Goal: Entertainment & Leisure: Browse casually

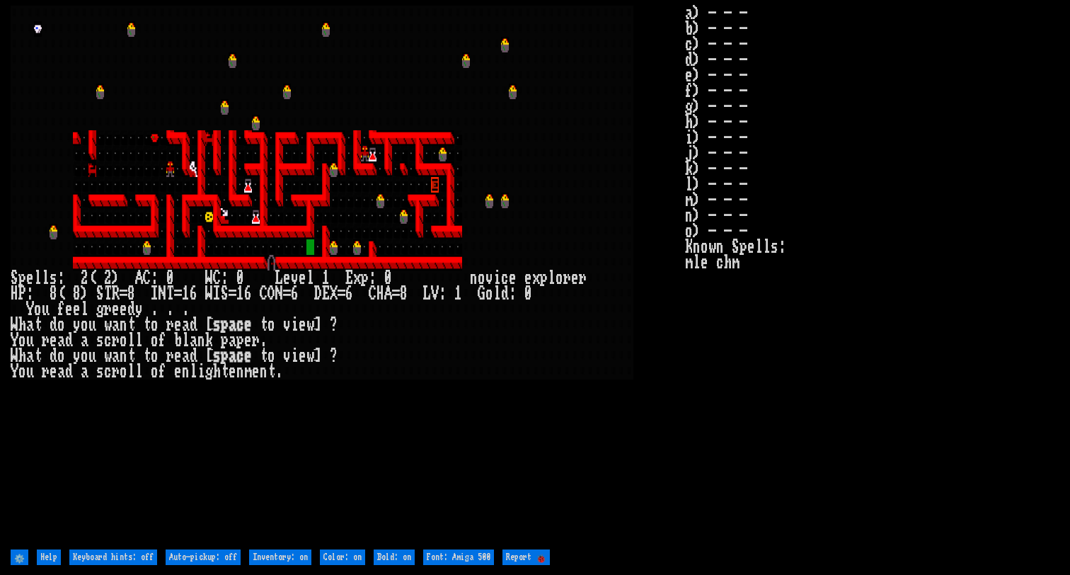
click at [747, 427] on stats "a) - - - b) - - - c) - - - d) - - - e) - - - f) - - - g) - - - h) - - - i) - - …" at bounding box center [872, 276] width 374 height 540
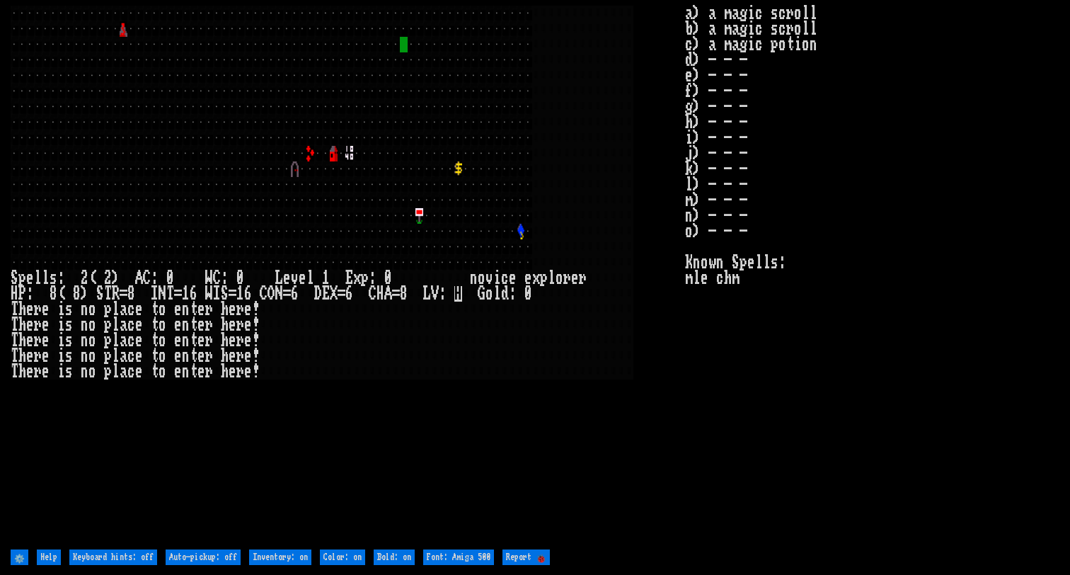
click at [762, 506] on stats "a) a magic scroll b) a magic scroll c) a magic potion d) - - - e) - - - f) - - …" at bounding box center [872, 276] width 374 height 540
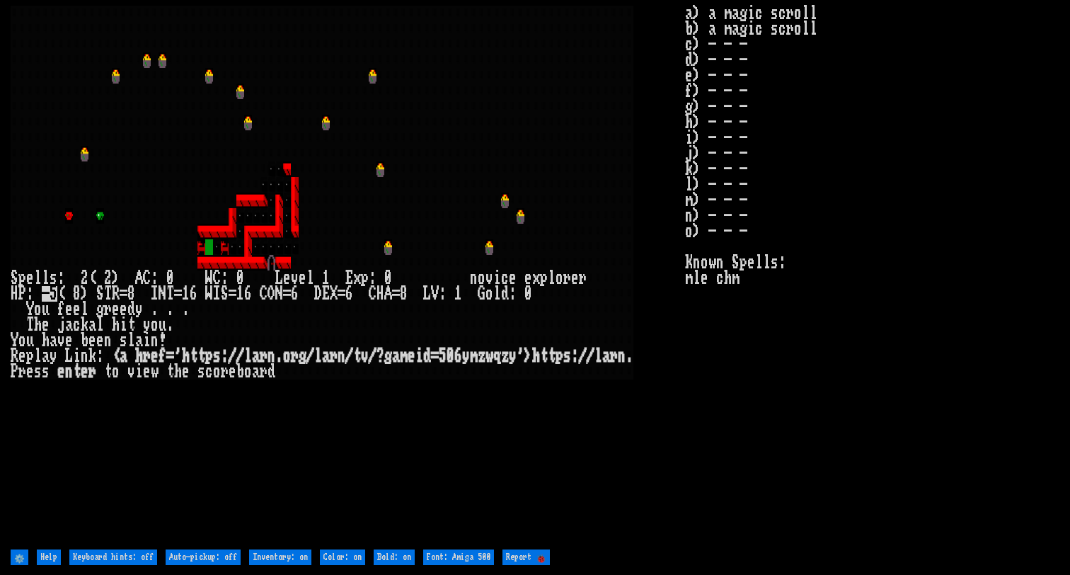
click at [343, 437] on larn at bounding box center [348, 276] width 674 height 540
